Goal: Task Accomplishment & Management: Use online tool/utility

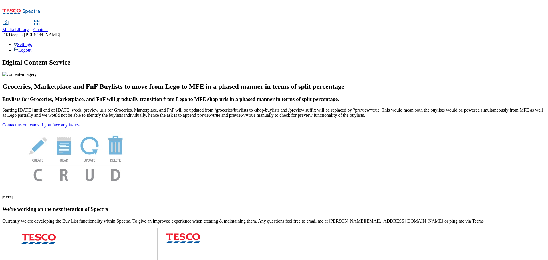
click at [48, 27] on span "Content" at bounding box center [40, 29] width 15 height 5
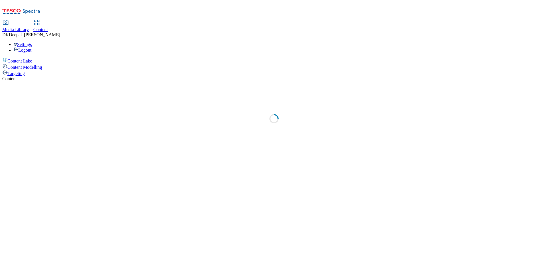
select select "ghs-uk"
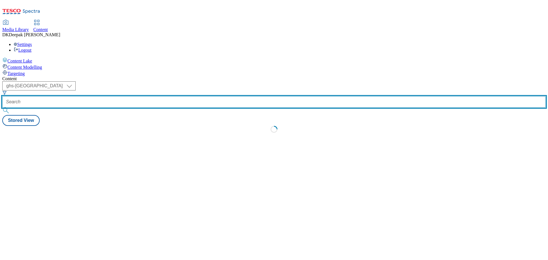
click at [135, 96] on input "text" at bounding box center [273, 101] width 543 height 11
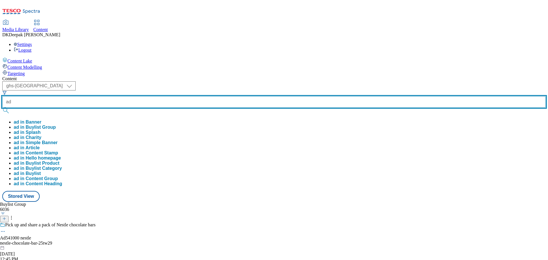
paste input "541814"
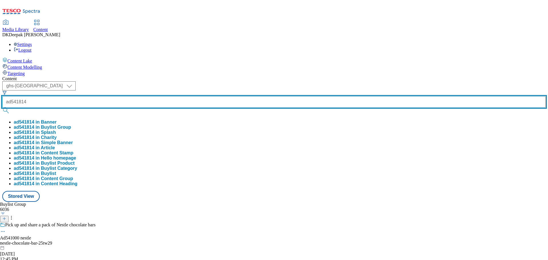
type input "ad541814"
click at [2, 108] on button "submit" at bounding box center [6, 111] width 8 height 6
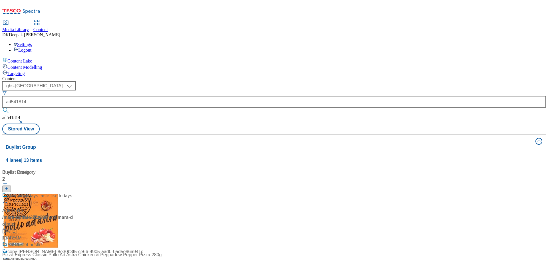
click at [74, 214] on div "/ mars-dolmio-25tw28 / mars" at bounding box center [37, 217] width 71 height 7
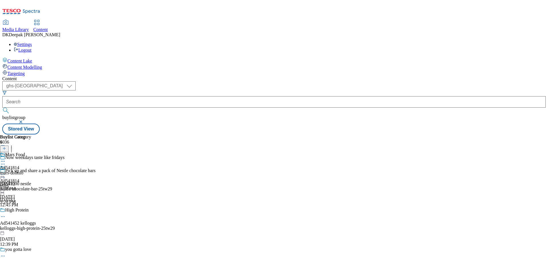
click at [19, 183] on div "mars" at bounding box center [9, 185] width 19 height 5
click at [31, 170] on div "mars-dolmio" at bounding box center [15, 172] width 31 height 5
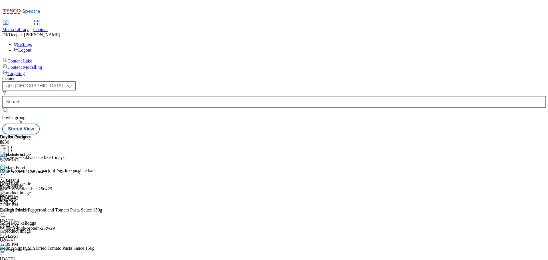
scroll to position [1717, 0]
click at [14, 145] on icon at bounding box center [12, 148] width 6 height 6
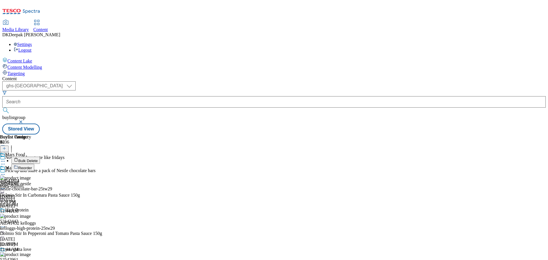
click at [31, 165] on div "Mars Food Ad541814 mars-dolmio Aug 26, 2025 3:28 PM" at bounding box center [15, 184] width 31 height 39
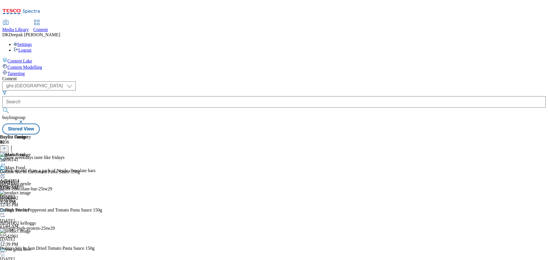
click at [5, 174] on circle at bounding box center [4, 174] width 1 height 1
click at [50, 222] on li "Open Preview Url" at bounding box center [30, 225] width 38 height 7
click at [6, 171] on icon at bounding box center [3, 174] width 6 height 6
click at [50, 222] on button "Open Preview Url" at bounding box center [30, 225] width 38 height 7
click at [6, 171] on icon at bounding box center [3, 174] width 6 height 6
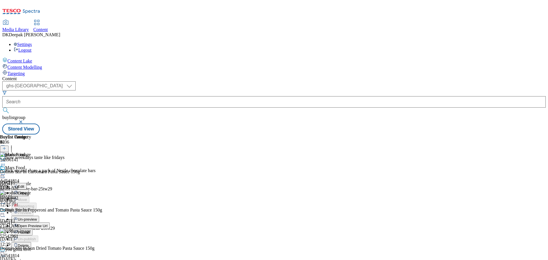
click at [30, 230] on span "Publish" at bounding box center [24, 232] width 13 height 4
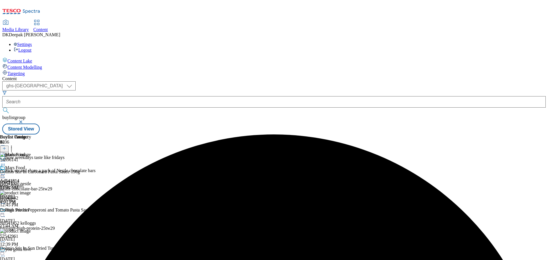
click at [6, 171] on icon at bounding box center [3, 174] width 6 height 6
click at [47, 224] on span "Open Preview Url" at bounding box center [33, 226] width 30 height 4
click at [6, 171] on icon at bounding box center [3, 174] width 6 height 6
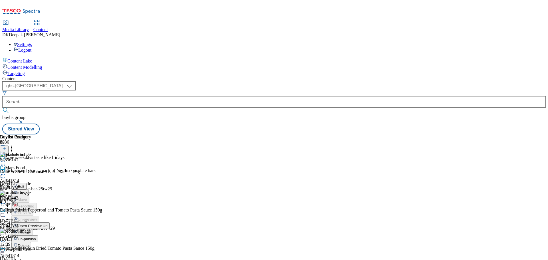
click at [47, 224] on span "Open Preview Url" at bounding box center [33, 226] width 30 height 4
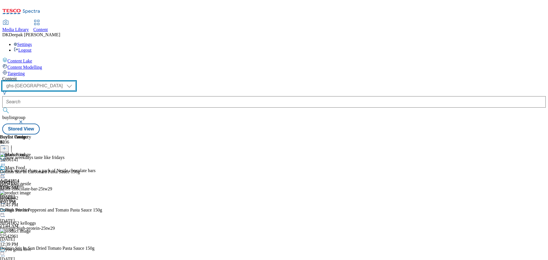
click at [76, 81] on select "ghs-roi ghs-uk" at bounding box center [38, 85] width 73 height 9
select select "ghs-roi"
click at [74, 81] on select "ghs-roi ghs-uk" at bounding box center [38, 85] width 73 height 9
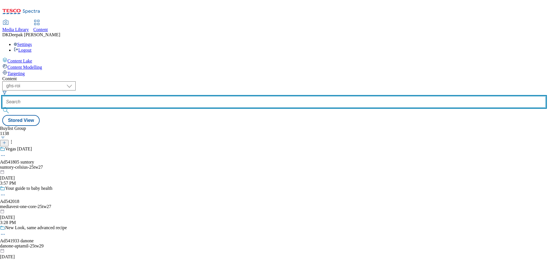
click at [139, 96] on input "text" at bounding box center [273, 101] width 543 height 11
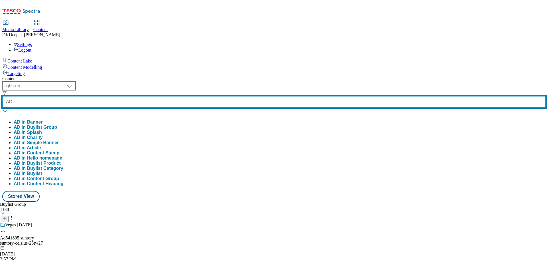
paste input "542018"
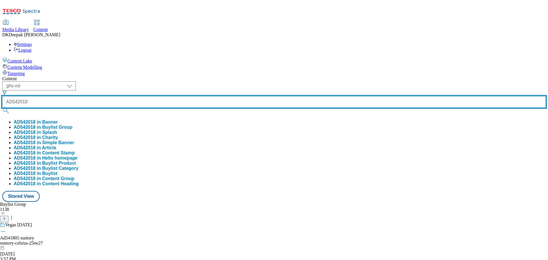
type input "AD542018"
click at [2, 108] on button "submit" at bounding box center [6, 111] width 8 height 6
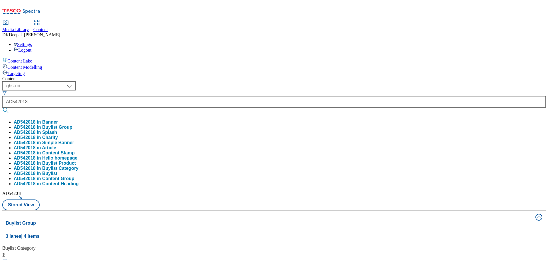
click at [46, 76] on div "Content Lake Content Modelling Targeting" at bounding box center [273, 66] width 543 height 19
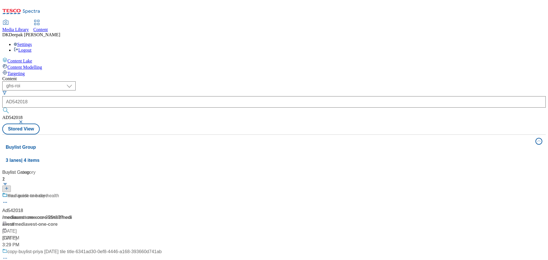
click at [146, 214] on div "/ mediavest-one-core-25tw27 / mediavest" at bounding box center [81, 221] width 159 height 14
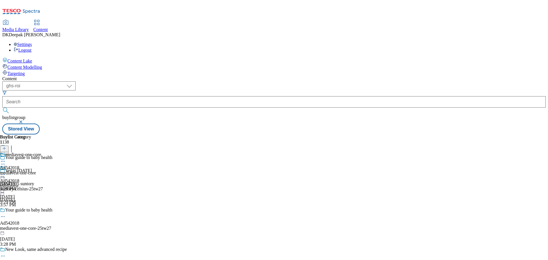
click at [6, 214] on icon at bounding box center [3, 217] width 6 height 6
click at [27, 225] on button "Edit" at bounding box center [18, 228] width 15 height 7
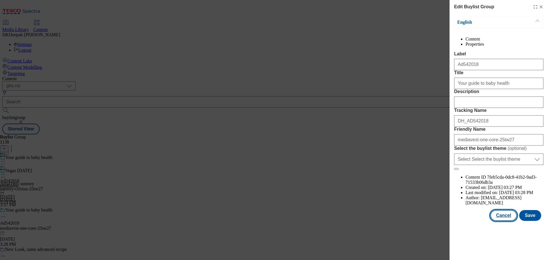
click at [501, 221] on button "Cancel" at bounding box center [503, 215] width 26 height 11
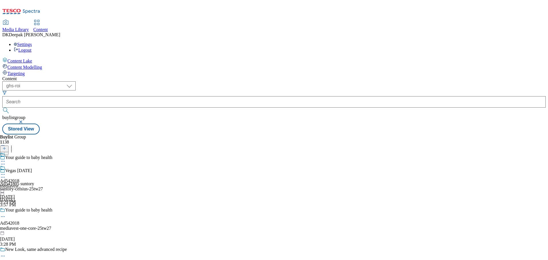
click at [19, 183] on div "mediavest" at bounding box center [9, 185] width 19 height 5
click at [6, 171] on icon at bounding box center [3, 174] width 6 height 6
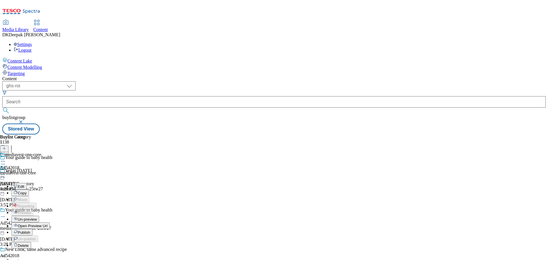
click at [27, 183] on button "Edit" at bounding box center [18, 186] width 15 height 7
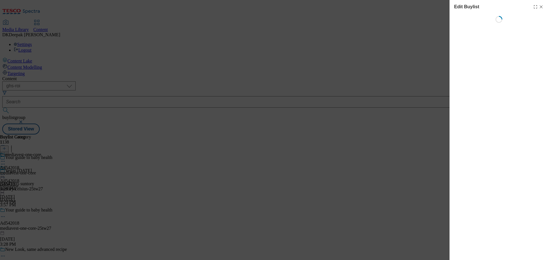
select select "tactical"
select select "supplier funded short term 1-3 weeks"
select select "dunnhumby"
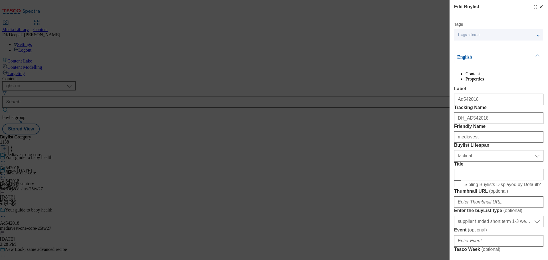
select select "Banner"
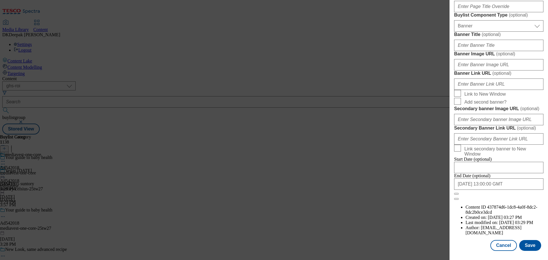
scroll to position [570, 0]
click at [499, 247] on button "Cancel" at bounding box center [503, 245] width 26 height 11
select select "tactical"
select select "supplier funded short term 1-3 weeks"
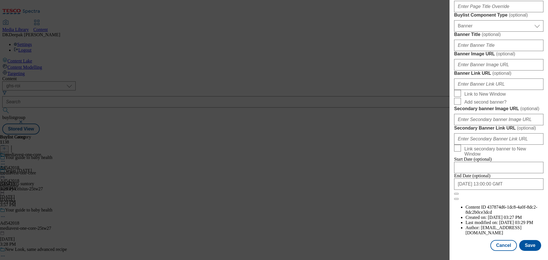
select select "dunnhumby"
select select "Banner"
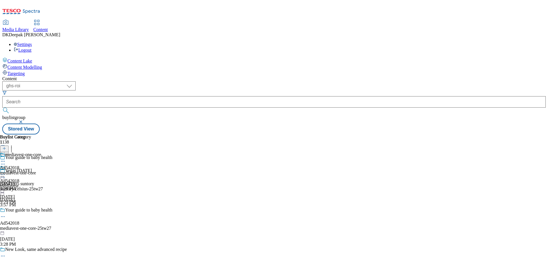
click at [41, 170] on div "mediavest-one-core" at bounding box center [20, 172] width 41 height 5
click at [6, 171] on icon at bounding box center [3, 174] width 6 height 6
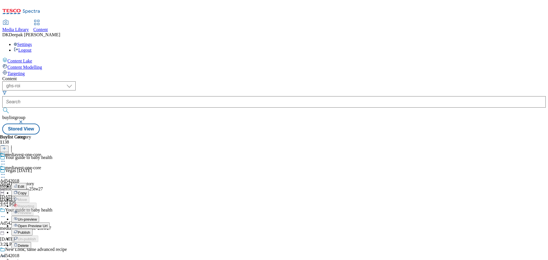
click at [27, 183] on button "Edit" at bounding box center [18, 186] width 15 height 7
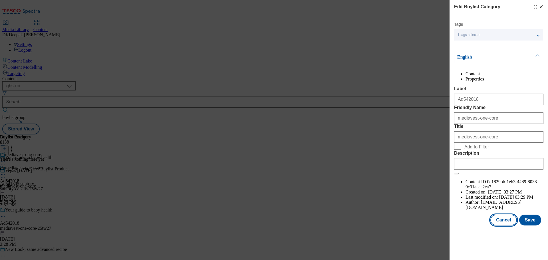
click at [498, 225] on button "Cancel" at bounding box center [503, 219] width 26 height 11
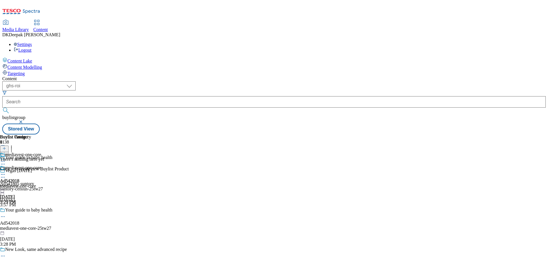
click at [3, 174] on circle at bounding box center [3, 174] width 1 height 1
click at [47, 224] on span "Open Preview Url" at bounding box center [33, 226] width 30 height 4
click at [6, 171] on icon at bounding box center [3, 174] width 6 height 6
click at [30, 230] on span "Publish" at bounding box center [24, 232] width 13 height 4
